Goal: Task Accomplishment & Management: Manage account settings

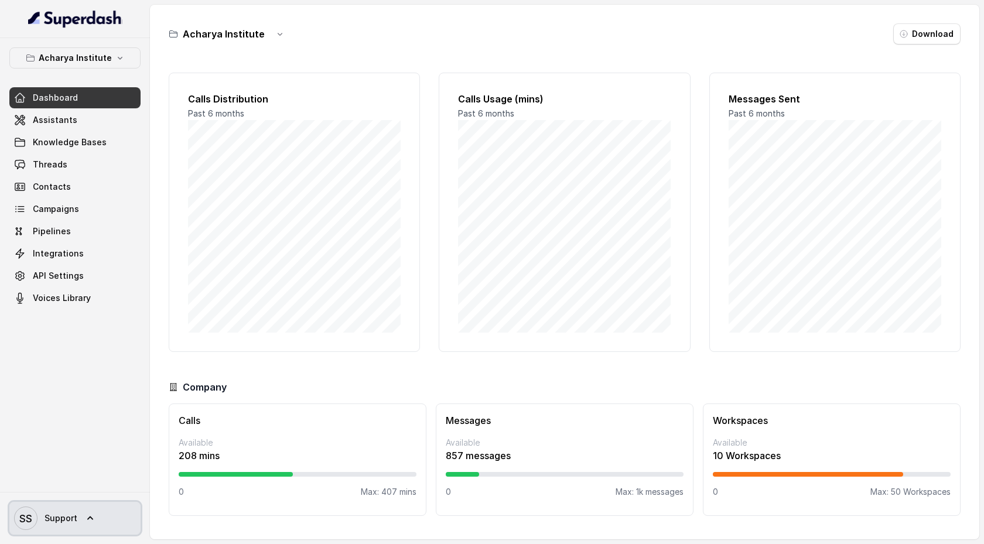
click at [91, 512] on link "SS Support" at bounding box center [74, 518] width 131 height 33
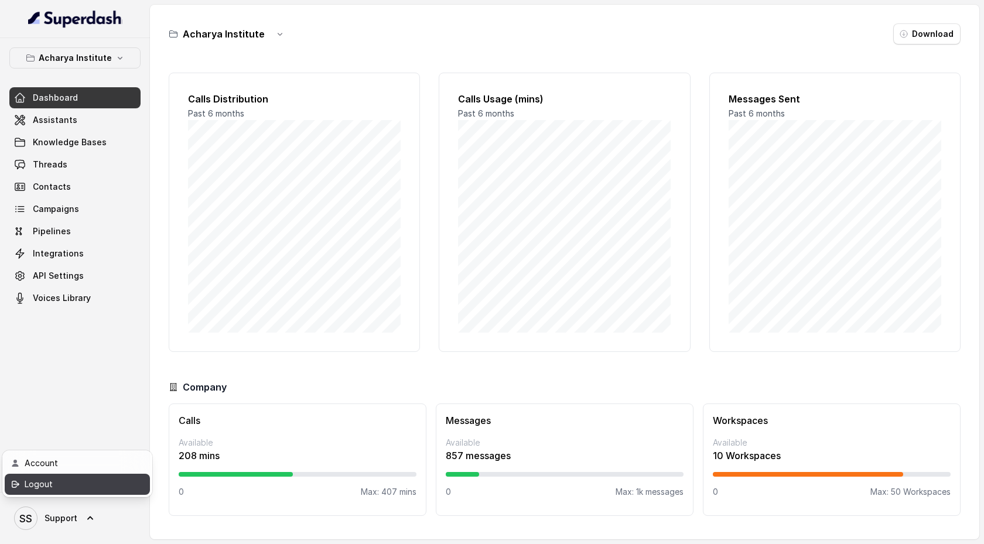
click at [97, 486] on div "Logout" at bounding box center [75, 484] width 100 height 14
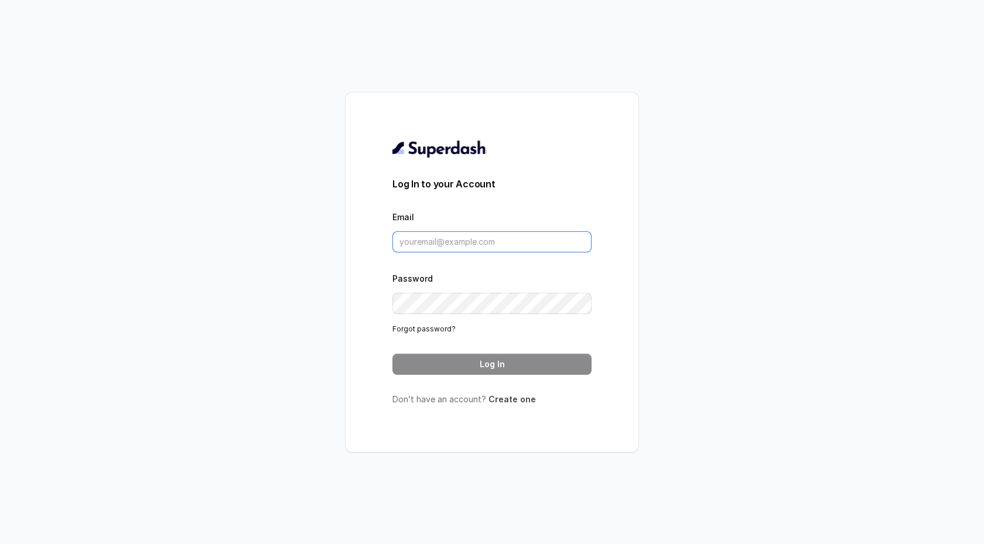
type input "[EMAIL_ADDRESS][DOMAIN_NAME]"
click at [520, 398] on link "Create one" at bounding box center [511, 399] width 47 height 10
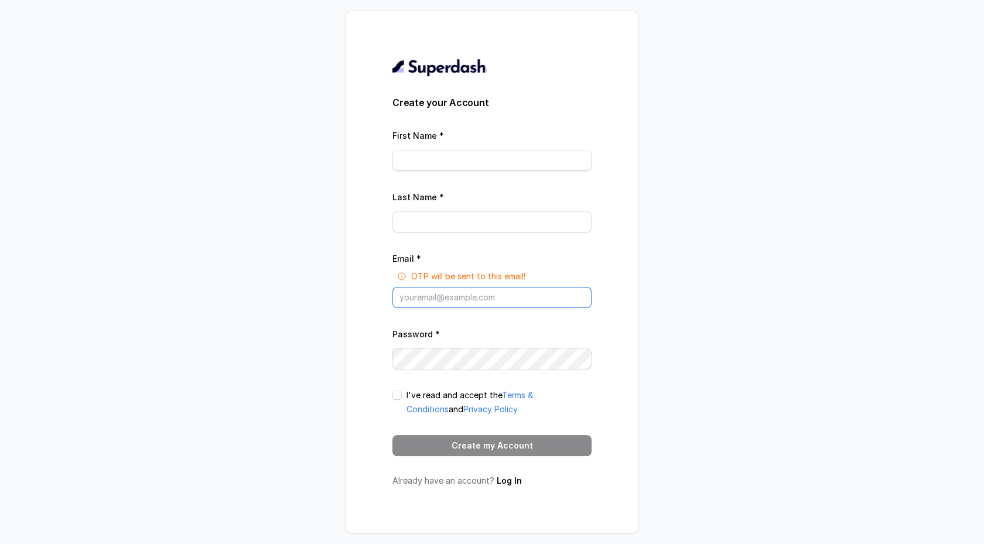
type input "[EMAIL_ADDRESS][DOMAIN_NAME]"
